Goal: Find specific page/section: Find specific page/section

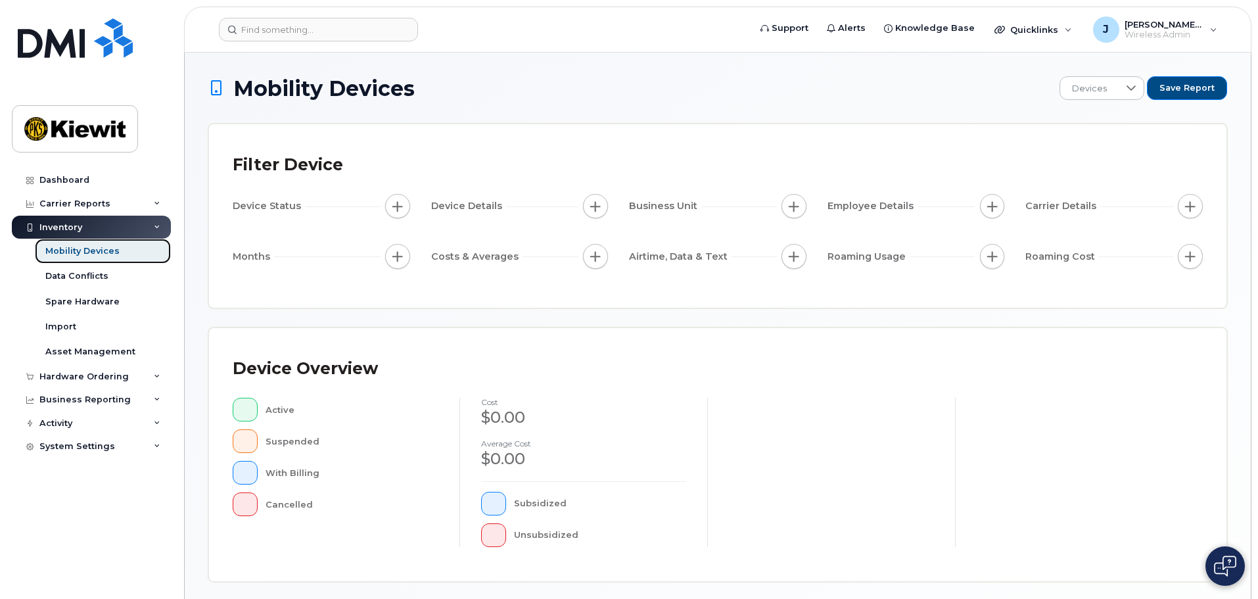
click at [77, 254] on div "Mobility Devices" at bounding box center [82, 251] width 74 height 12
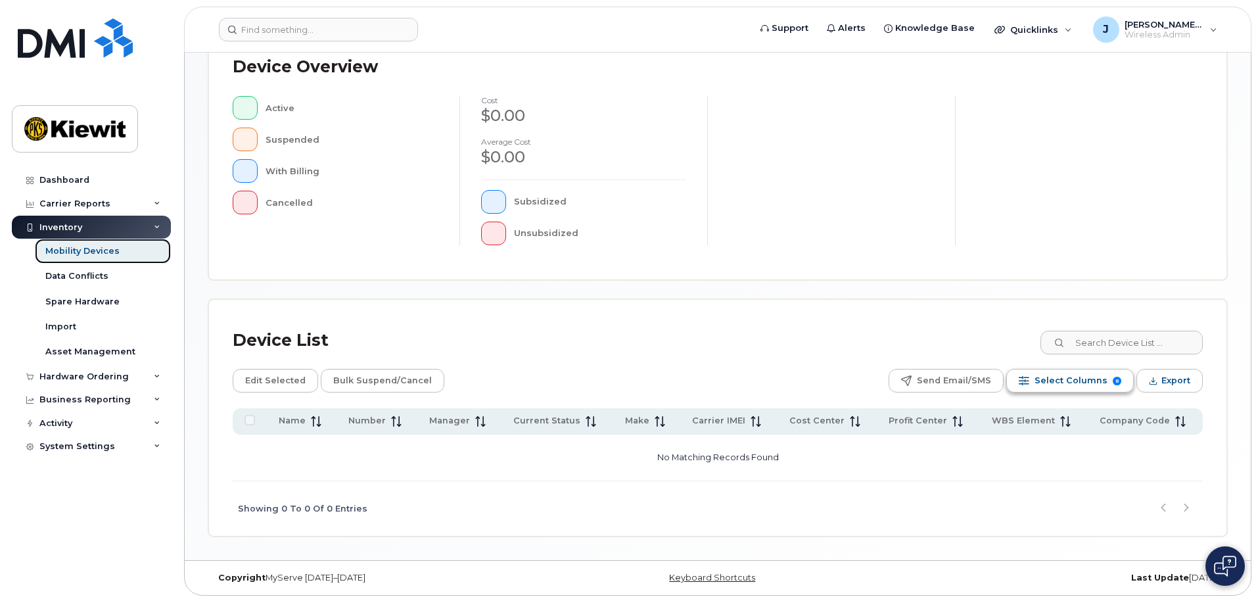
scroll to position [305, 0]
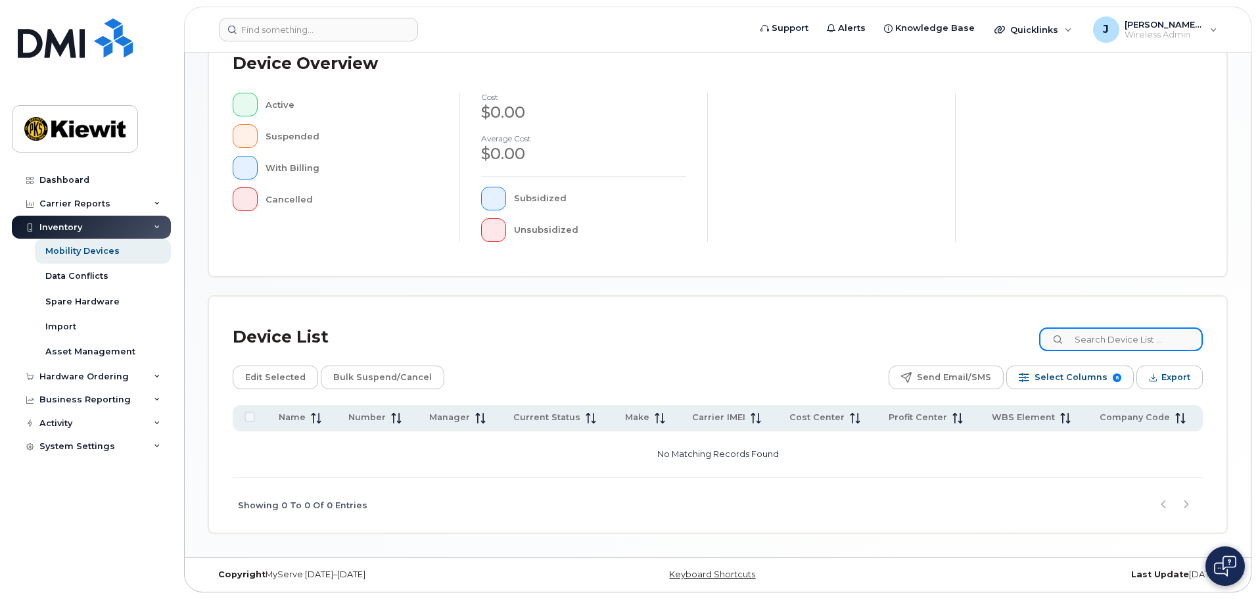
click at [1117, 334] on input at bounding box center [1121, 339] width 164 height 24
type input "105441"
drag, startPoint x: 1077, startPoint y: 340, endPoint x: 1084, endPoint y: 342, distance: 7.5
click at [1080, 342] on input "105441" at bounding box center [1121, 339] width 164 height 24
click at [1155, 333] on input "105441" at bounding box center [1121, 339] width 164 height 24
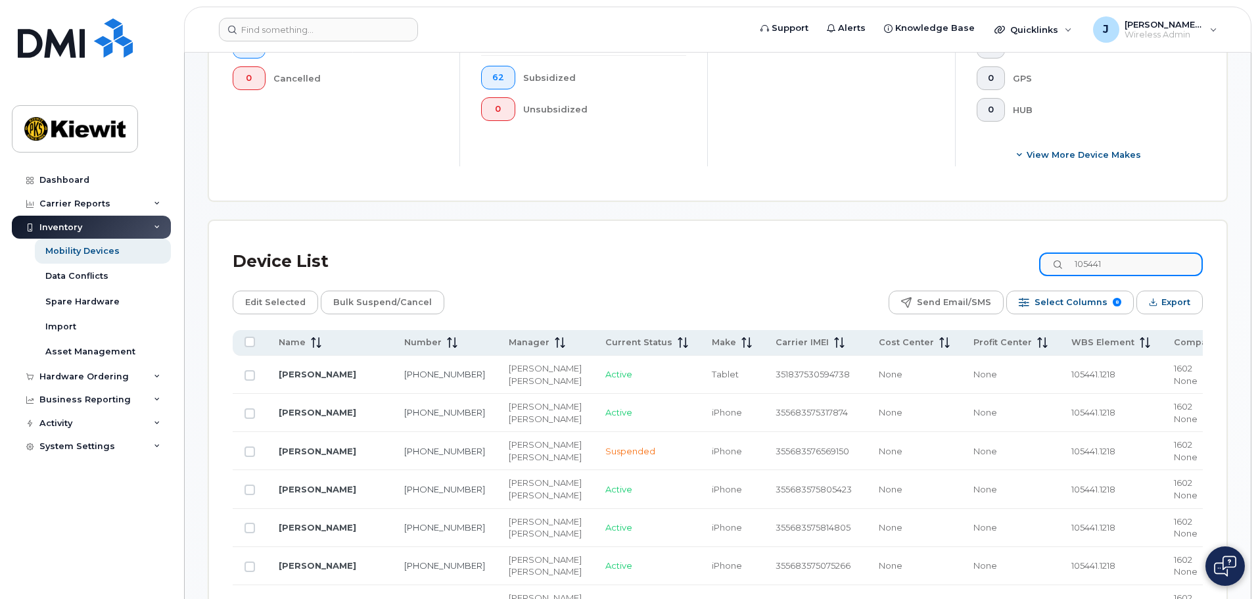
scroll to position [634, 0]
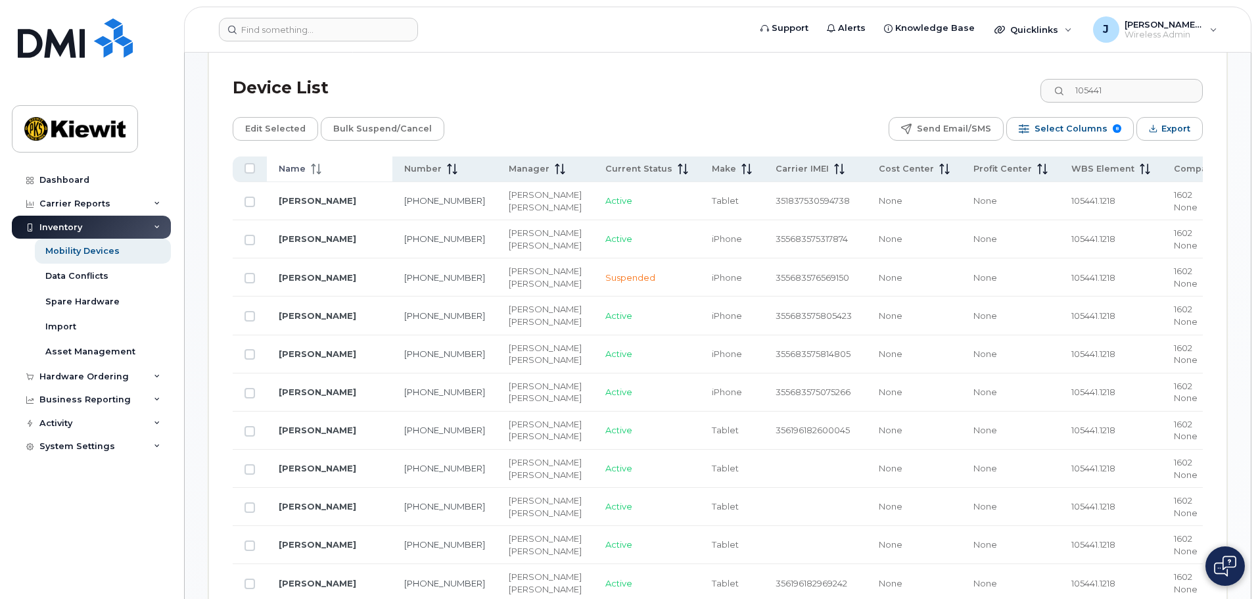
click at [319, 164] on icon at bounding box center [316, 169] width 11 height 11
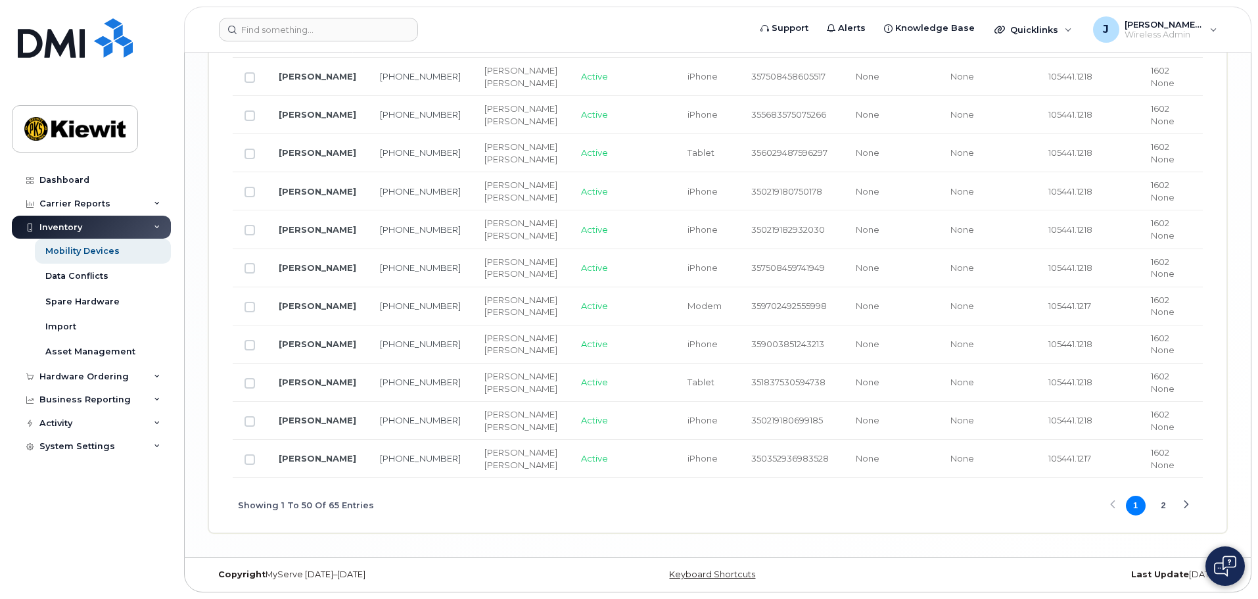
scroll to position [3457, 0]
click at [1164, 511] on button "2" at bounding box center [1163, 506] width 20 height 20
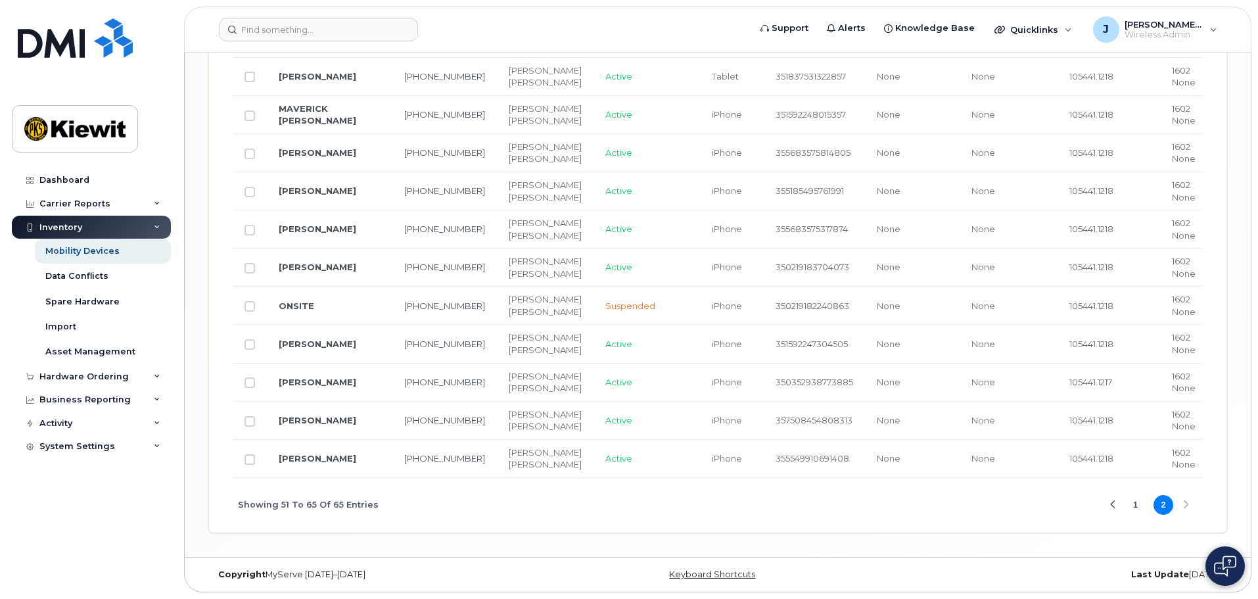
scroll to position [1265, 0]
click at [1142, 509] on button "1" at bounding box center [1136, 505] width 20 height 20
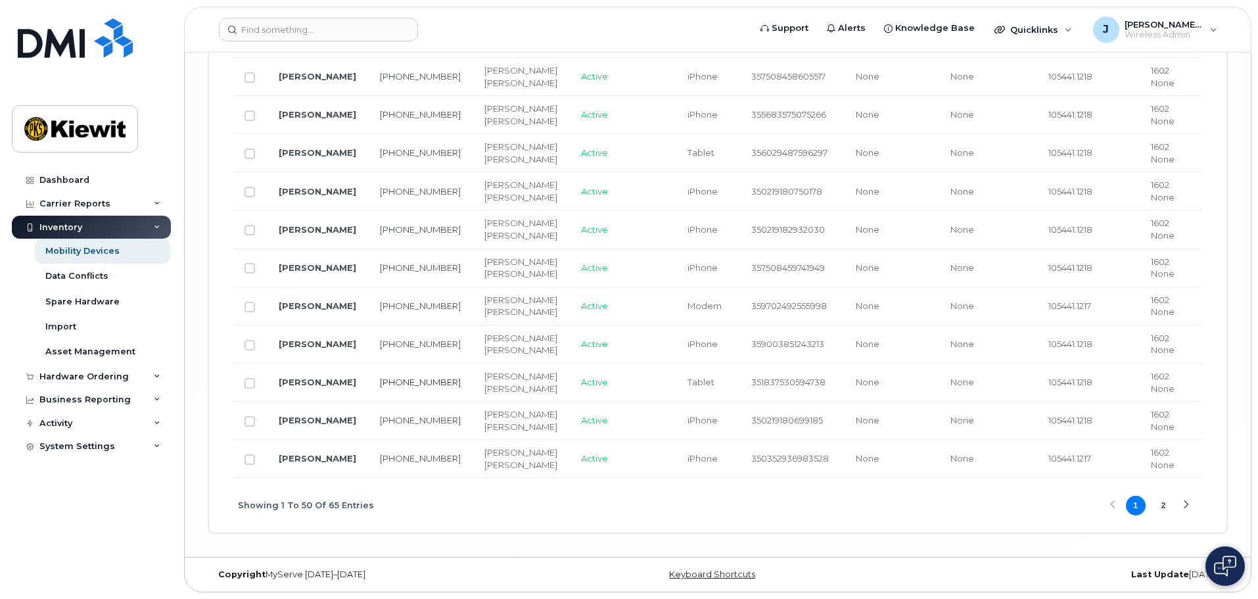
scroll to position [3391, 0]
click at [911, 532] on div "Showing 1 To 50 Of 65 Entries 1 2" at bounding box center [718, 505] width 970 height 55
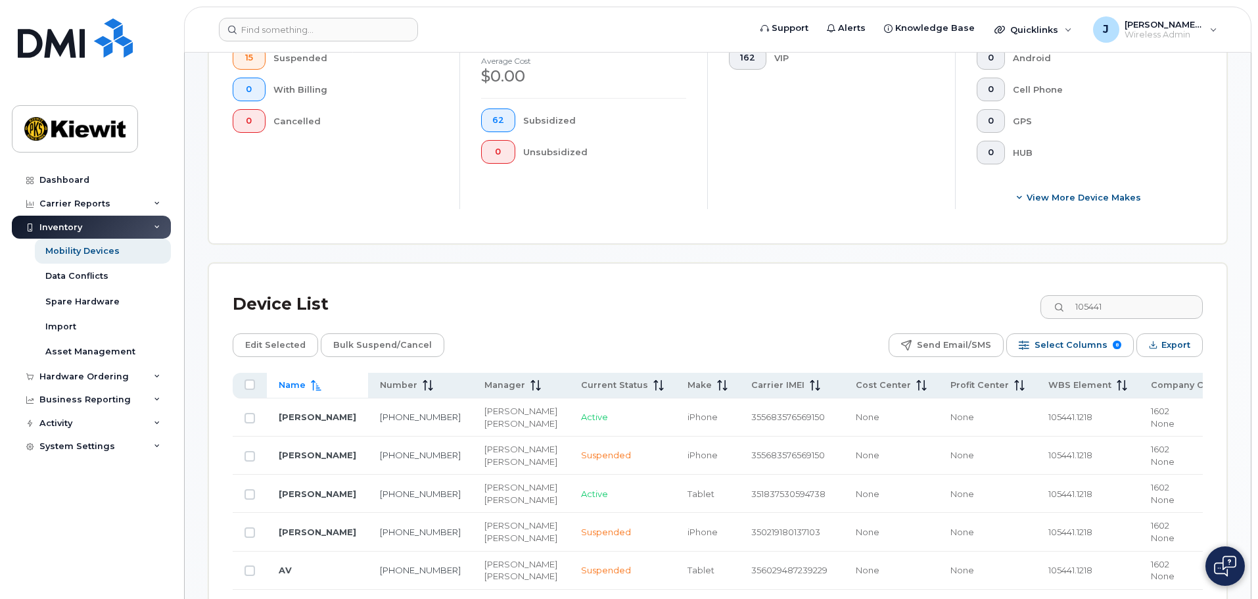
scroll to position [367, 0]
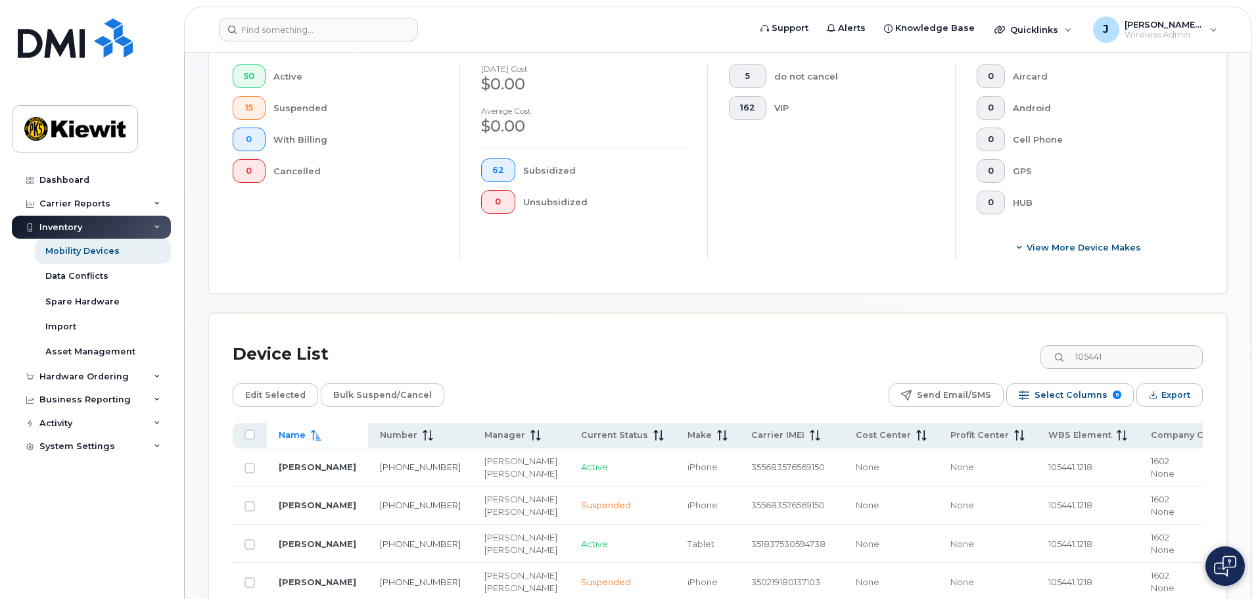
click at [898, 342] on div "Device List 105441" at bounding box center [718, 354] width 970 height 34
